Goal: Information Seeking & Learning: Learn about a topic

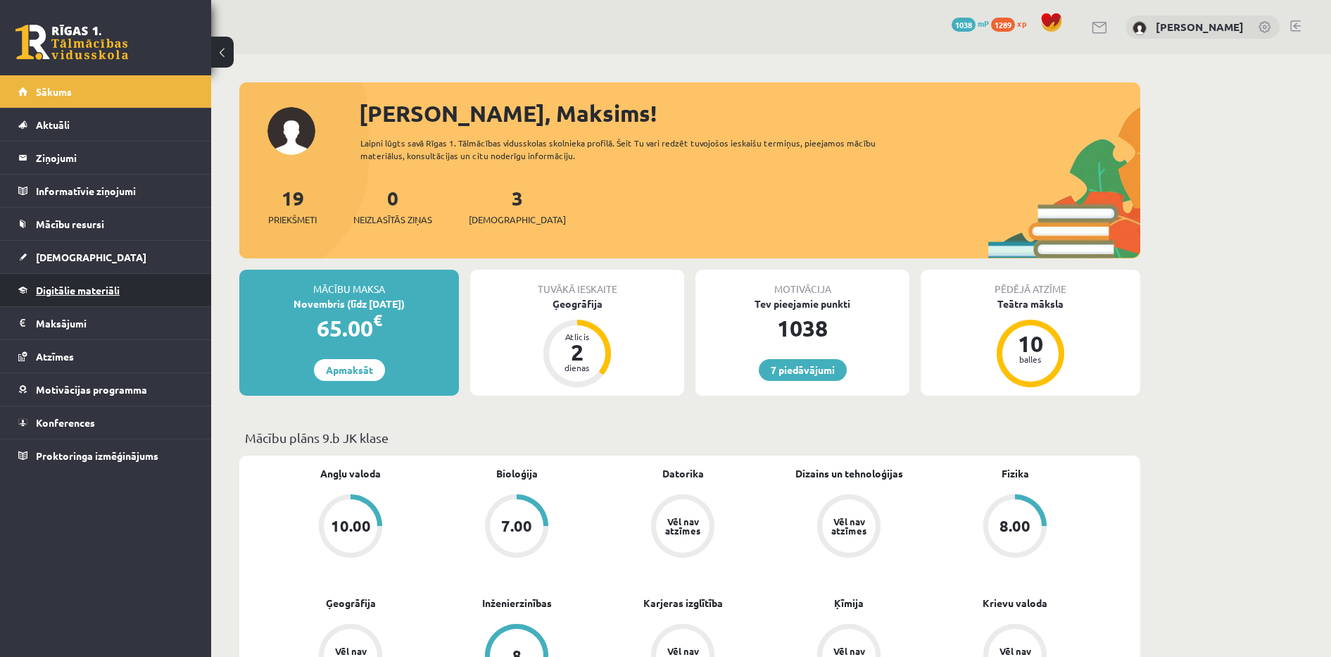
click at [129, 295] on link "Digitālie materiāli" at bounding box center [105, 290] width 175 height 32
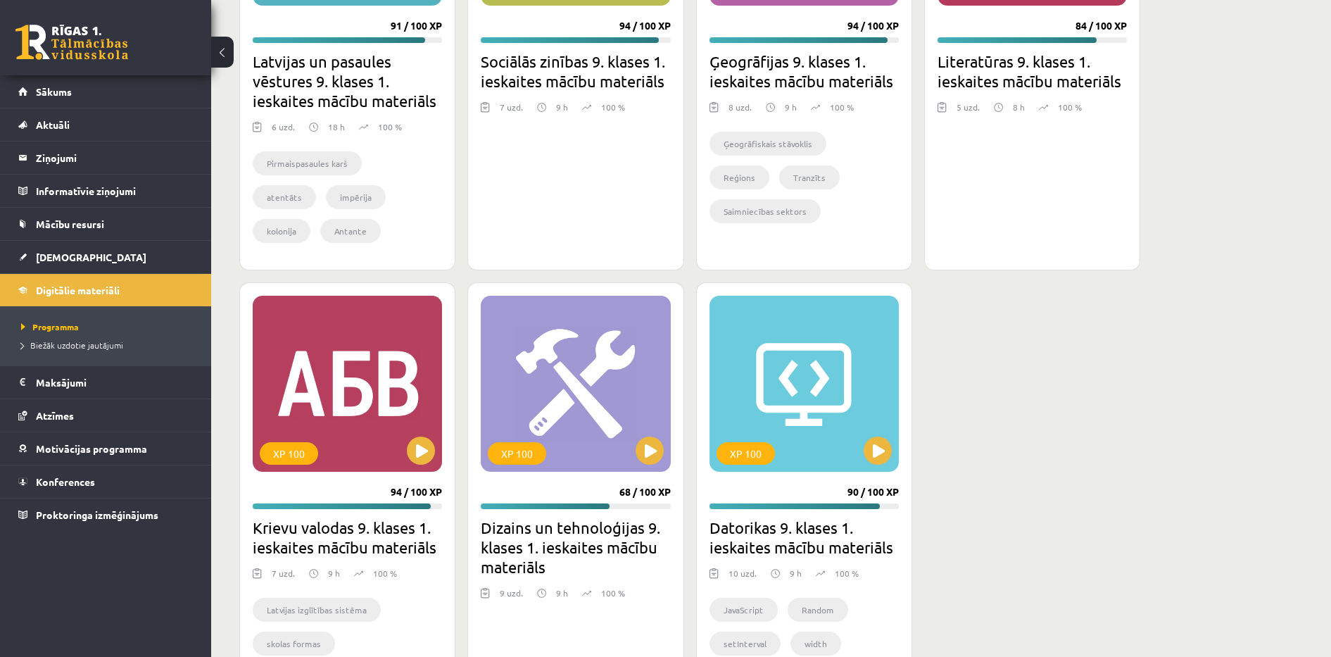
scroll to position [3674, 0]
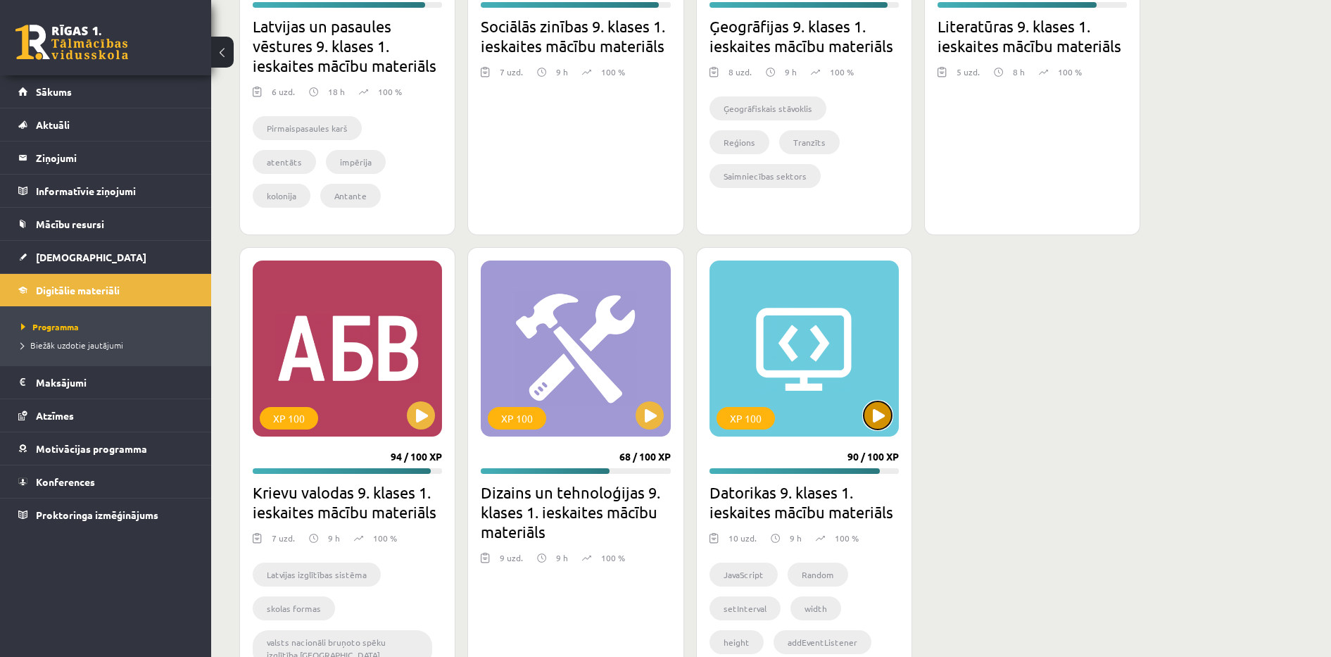
click at [884, 406] on button at bounding box center [878, 415] width 28 height 28
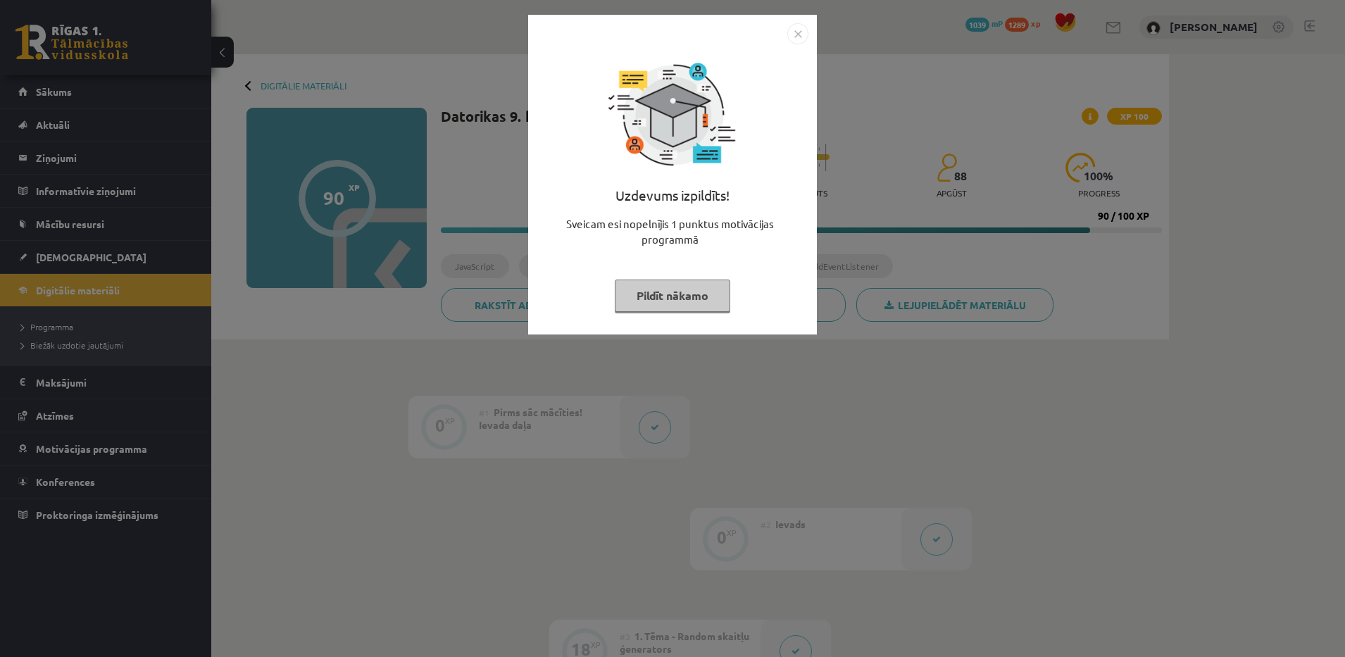
click at [703, 299] on button "Pildīt nākamo" at bounding box center [672, 296] width 115 height 32
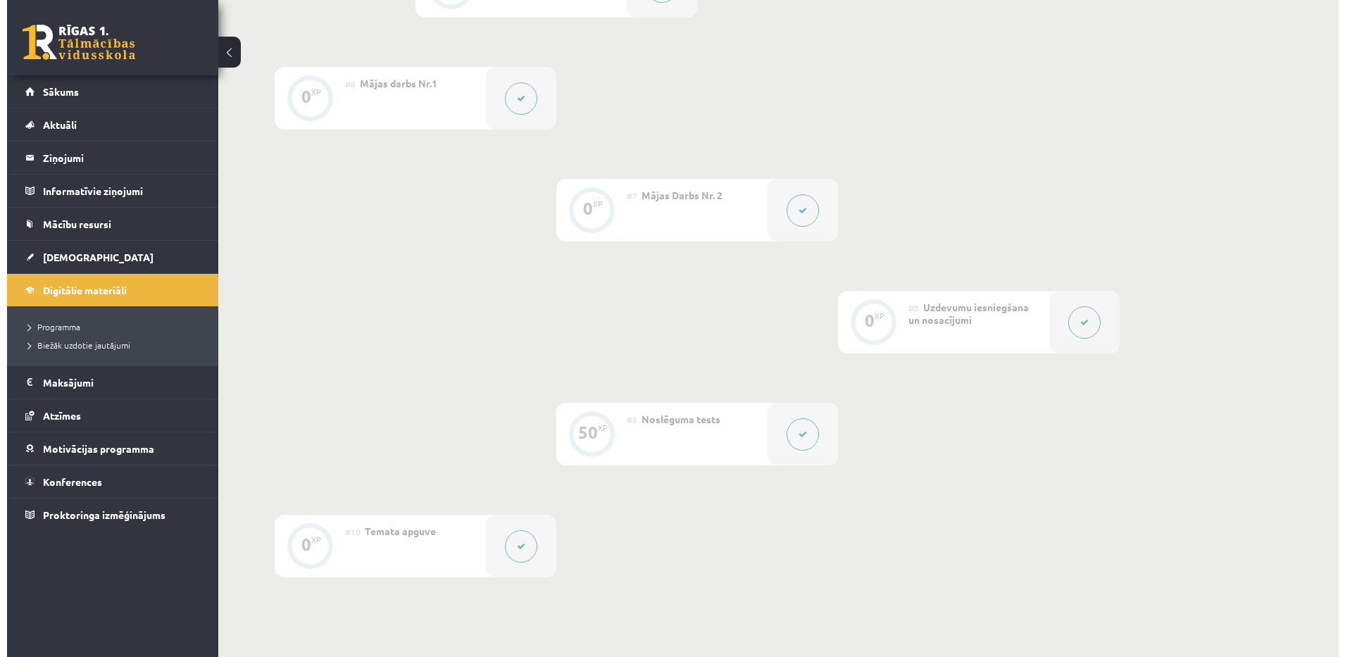
scroll to position [894, 0]
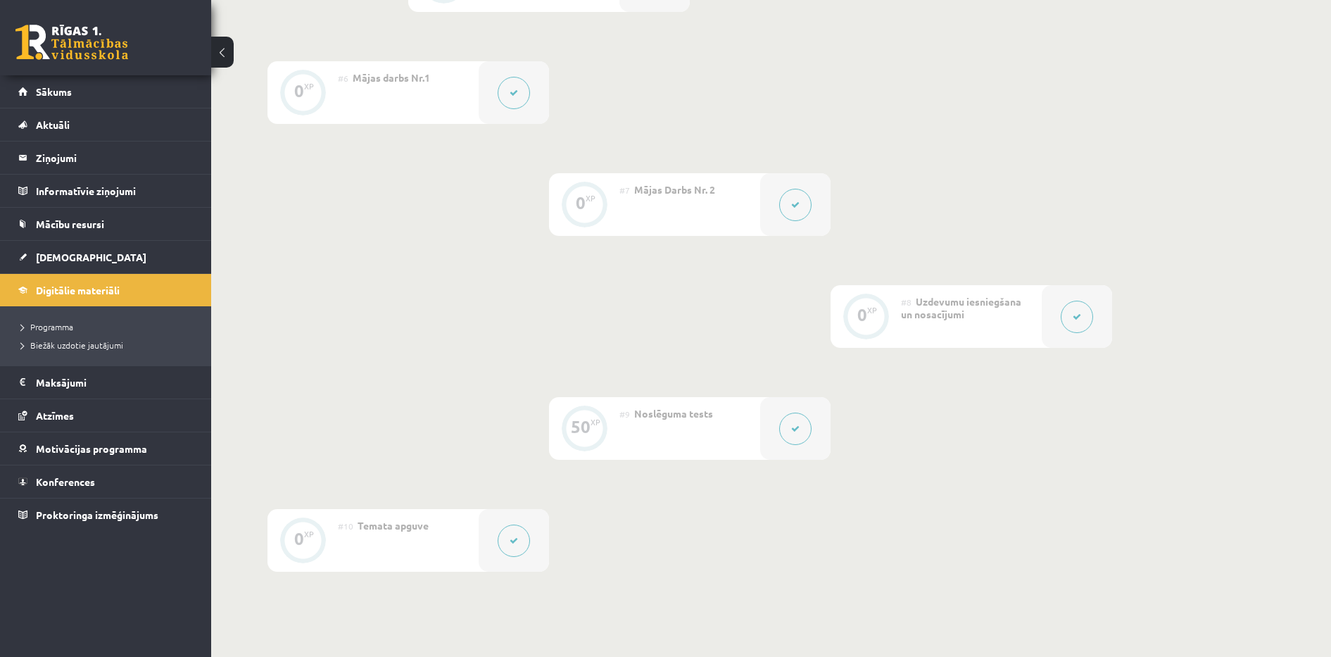
click at [494, 89] on div at bounding box center [514, 92] width 70 height 63
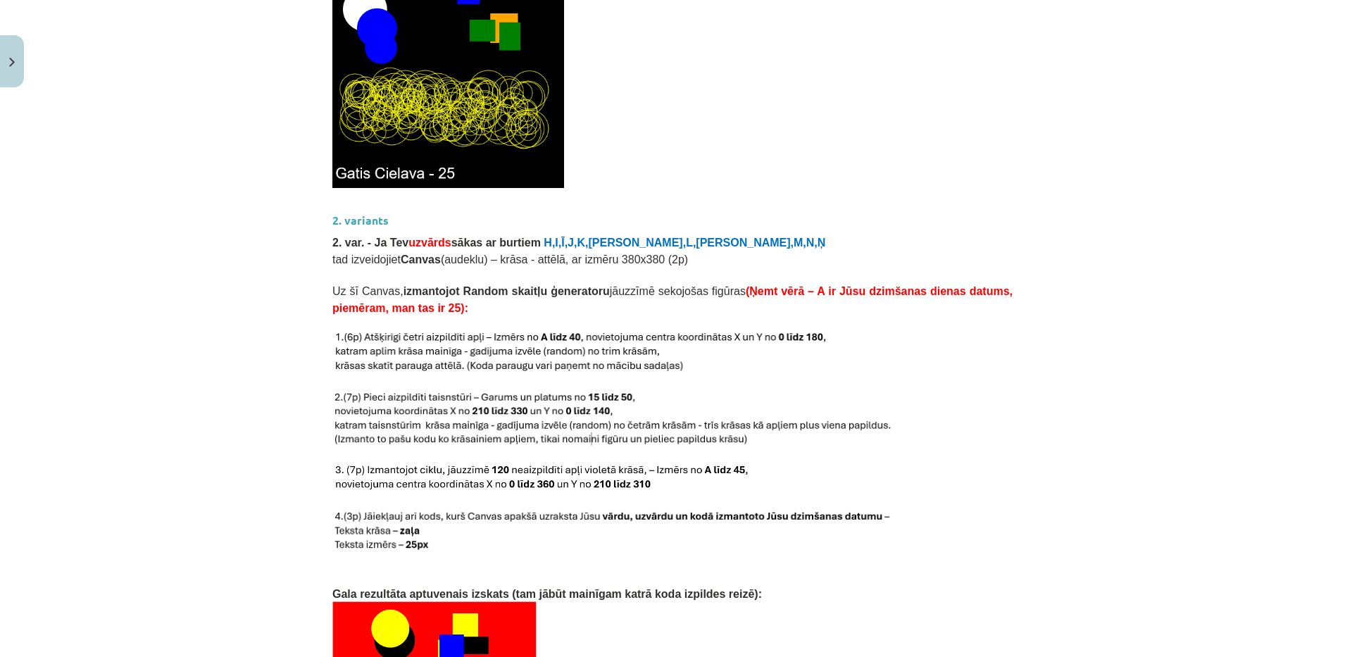
scroll to position [1953, 0]
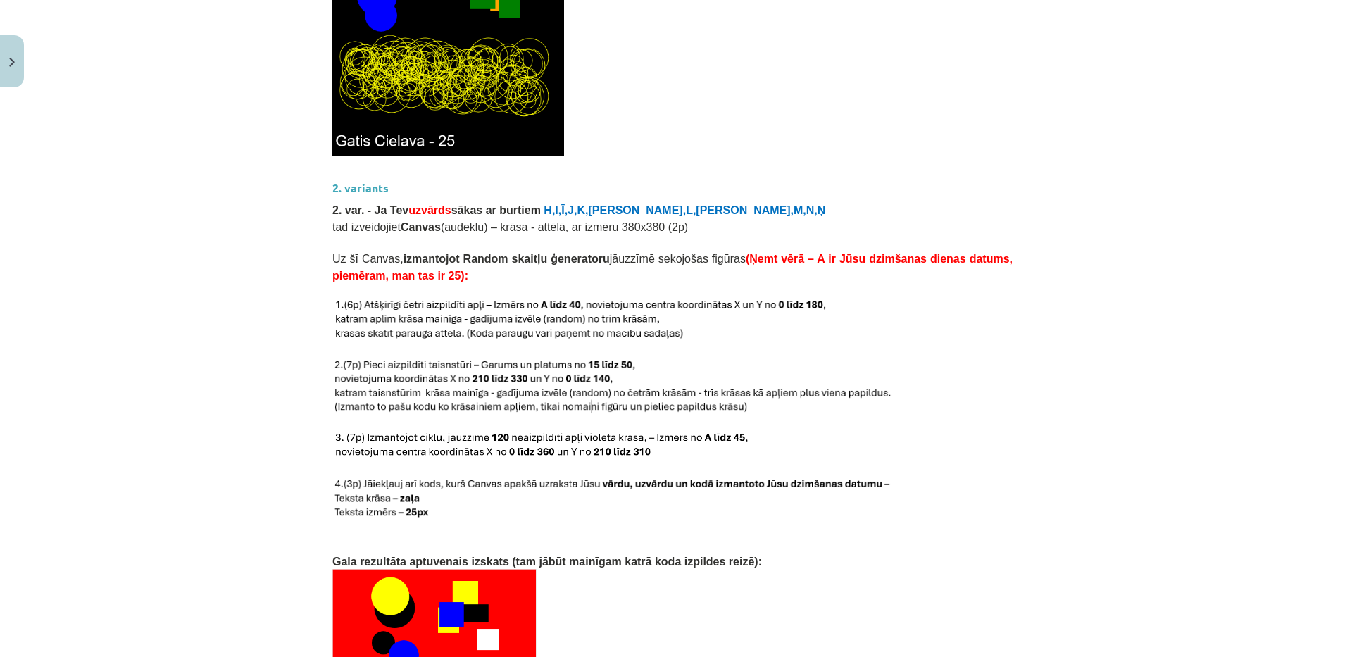
click at [295, 296] on div "Mācību tēma: Datorikas 9. klases 1. ieskaites mācību materiāls #6 Mājas darbs N…" at bounding box center [672, 328] width 1345 height 657
